Goal: Entertainment & Leisure: Consume media (video, audio)

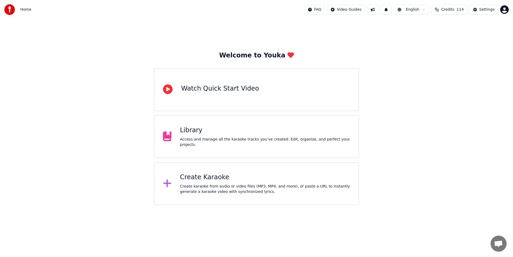
click at [226, 138] on div "Access and manage all the karaoke tracks you’ve created. Edit, organize, and pe…" at bounding box center [265, 142] width 170 height 11
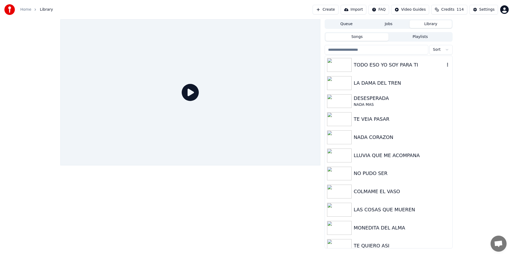
click at [387, 66] on div "TODO ESO YO SOY PARA TI" at bounding box center [399, 64] width 91 height 7
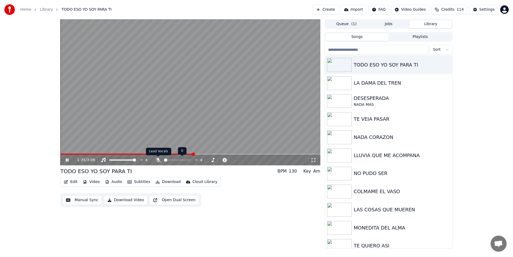
click at [159, 162] on icon at bounding box center [157, 160] width 5 height 4
click at [67, 162] on icon at bounding box center [71, 160] width 13 height 4
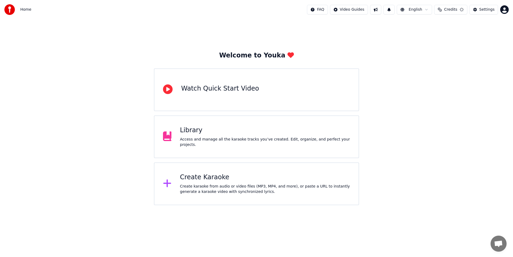
click at [249, 142] on div "Access and manage all the karaoke tracks you’ve created. Edit, organize, and pe…" at bounding box center [265, 142] width 170 height 11
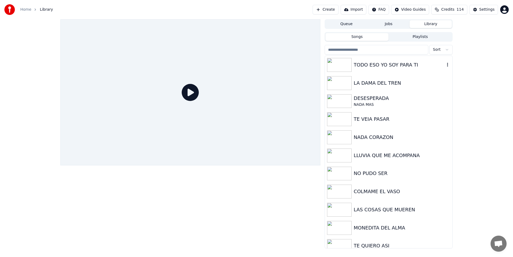
click at [425, 64] on div "TODO ESO YO SOY PARA TI" at bounding box center [399, 64] width 91 height 7
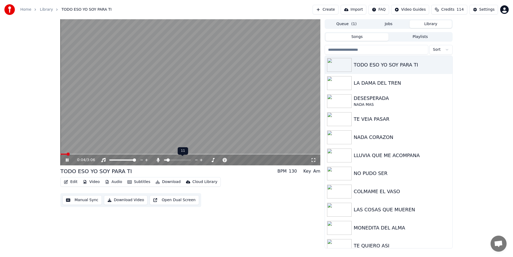
click at [167, 160] on span at bounding box center [167, 159] width 3 height 3
click at [68, 159] on icon at bounding box center [67, 159] width 3 height 3
click at [66, 161] on icon at bounding box center [66, 160] width 3 height 4
click at [171, 159] on span at bounding box center [170, 159] width 3 height 3
click at [191, 160] on span at bounding box center [177, 159] width 27 height 1
